Goal: Task Accomplishment & Management: Complete application form

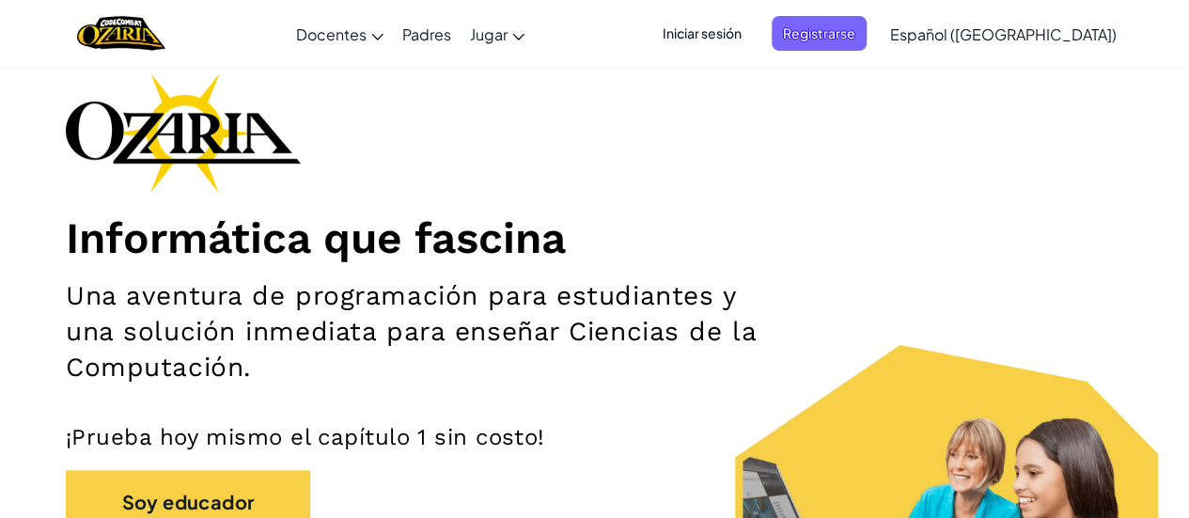
click at [735, 33] on font "Iniciar sesión" at bounding box center [702, 32] width 79 height 17
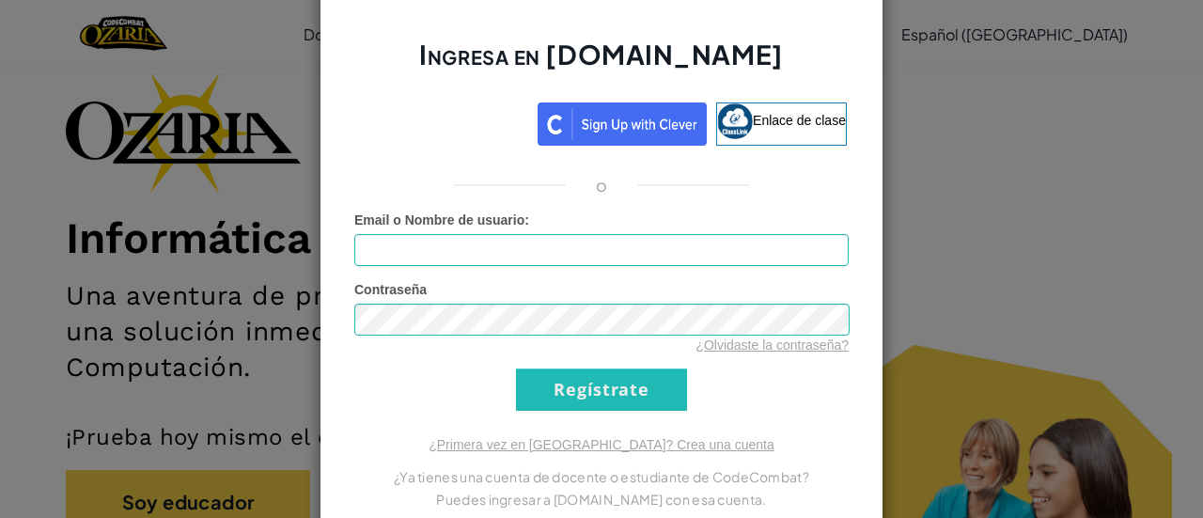
click at [493, 217] on font "Email o Nombre de usuario" at bounding box center [439, 219] width 170 height 15
click at [493, 234] on input "Email o Nombre de usuario :" at bounding box center [601, 250] width 494 height 32
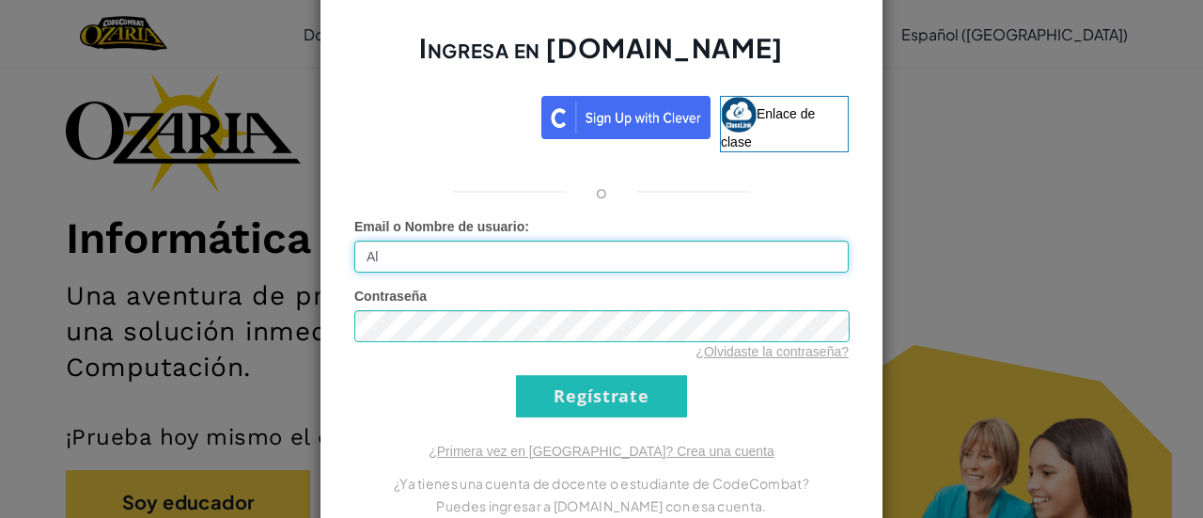
type input "A"
type input "[EMAIL_ADDRESS][DOMAIN_NAME]"
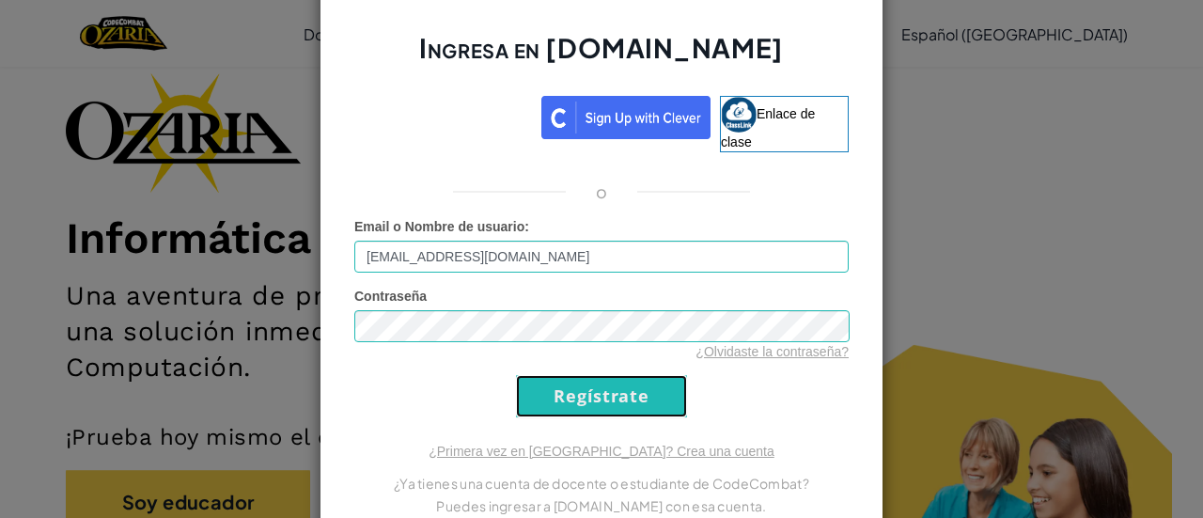
click at [564, 407] on input "Regístrate" at bounding box center [601, 396] width 171 height 42
